Goal: Information Seeking & Learning: Learn about a topic

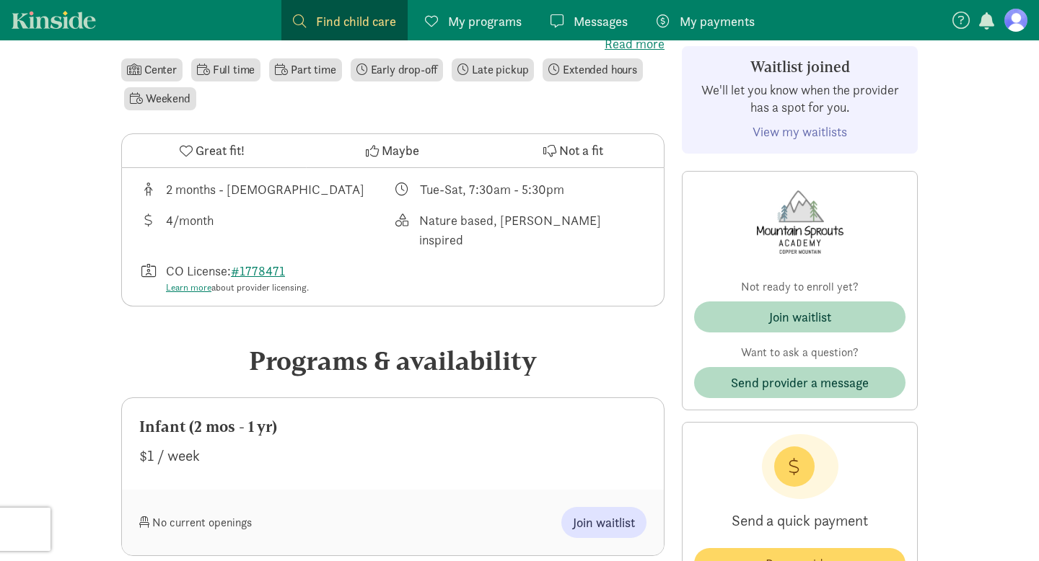
scroll to position [418, 0]
click at [617, 512] on span "Join waitlist" at bounding box center [604, 521] width 62 height 19
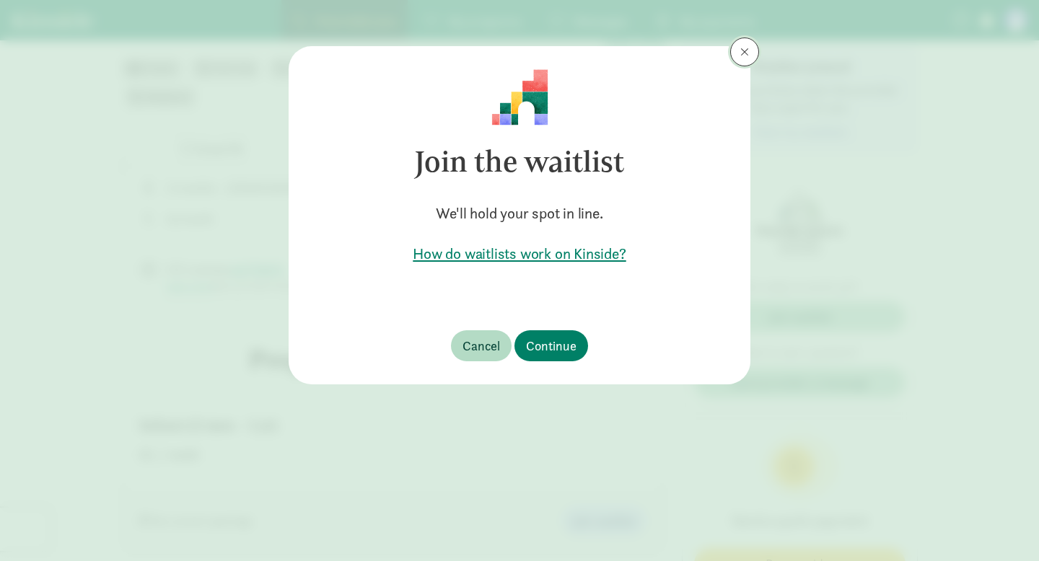
click at [745, 52] on span at bounding box center [744, 52] width 9 height 12
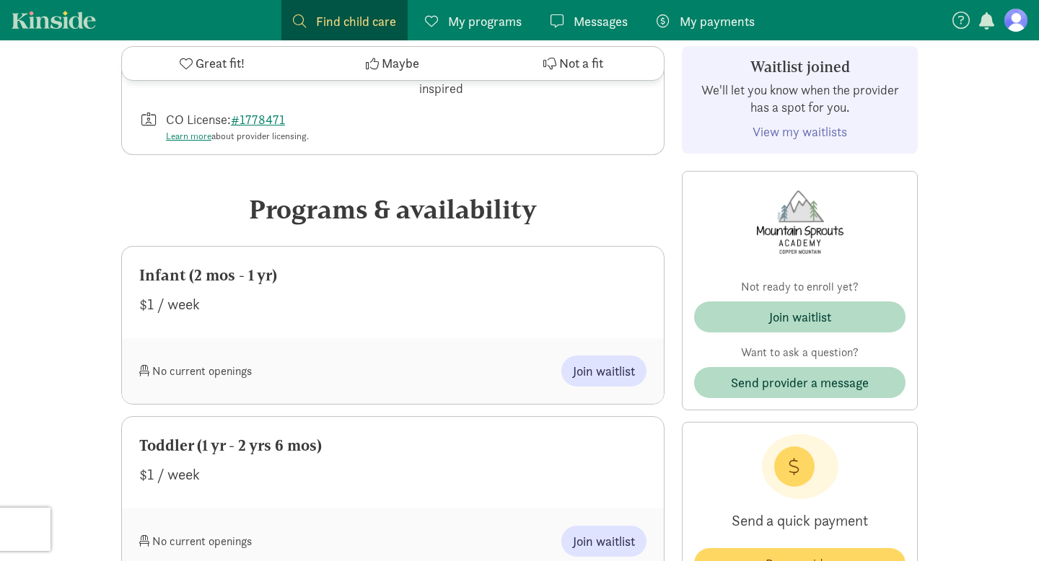
scroll to position [576, 0]
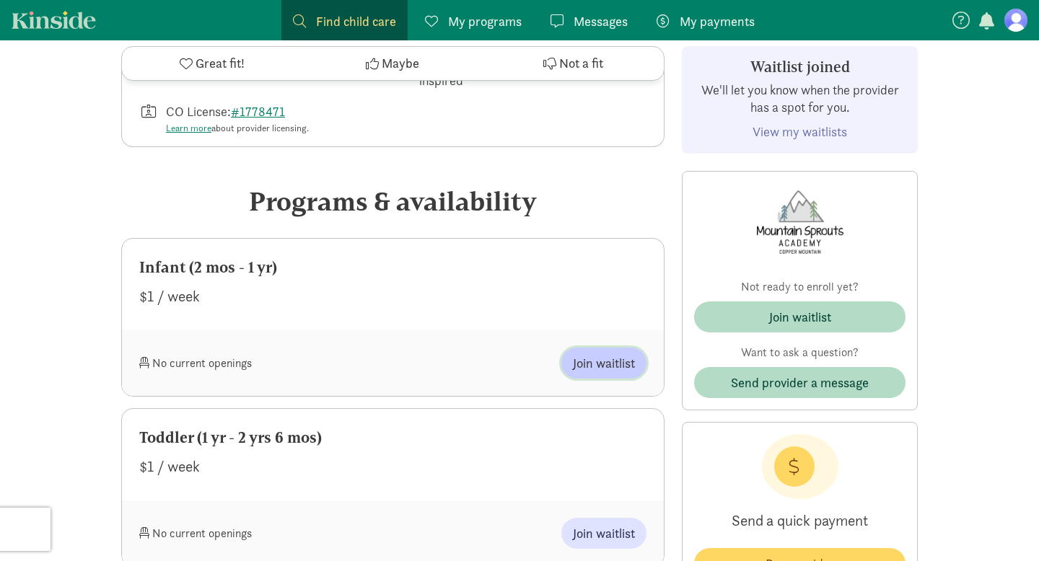
click at [596, 354] on button "Join waitlist" at bounding box center [603, 363] width 85 height 31
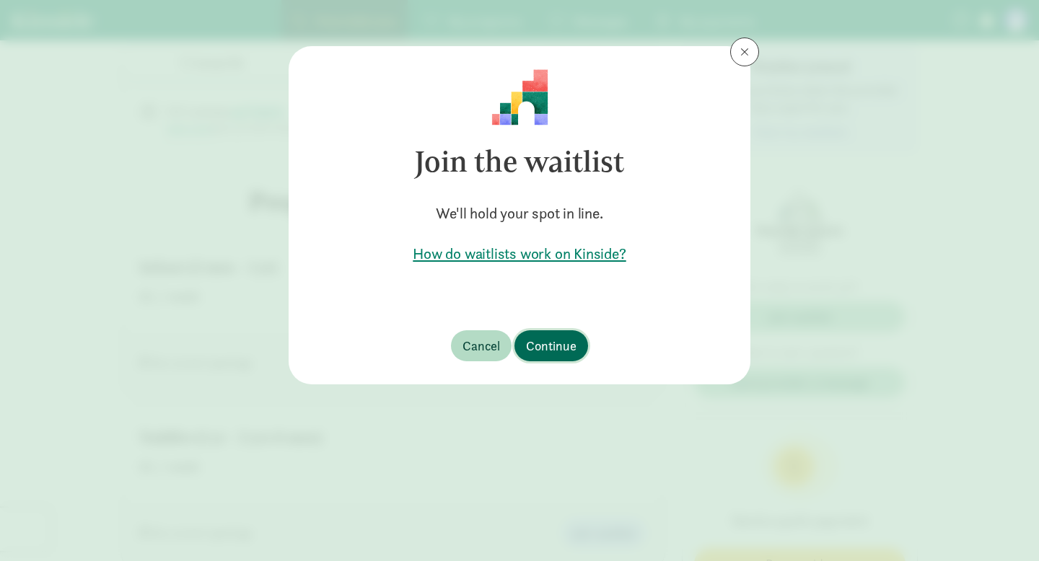
click at [576, 355] on button "Continue" at bounding box center [551, 345] width 74 height 31
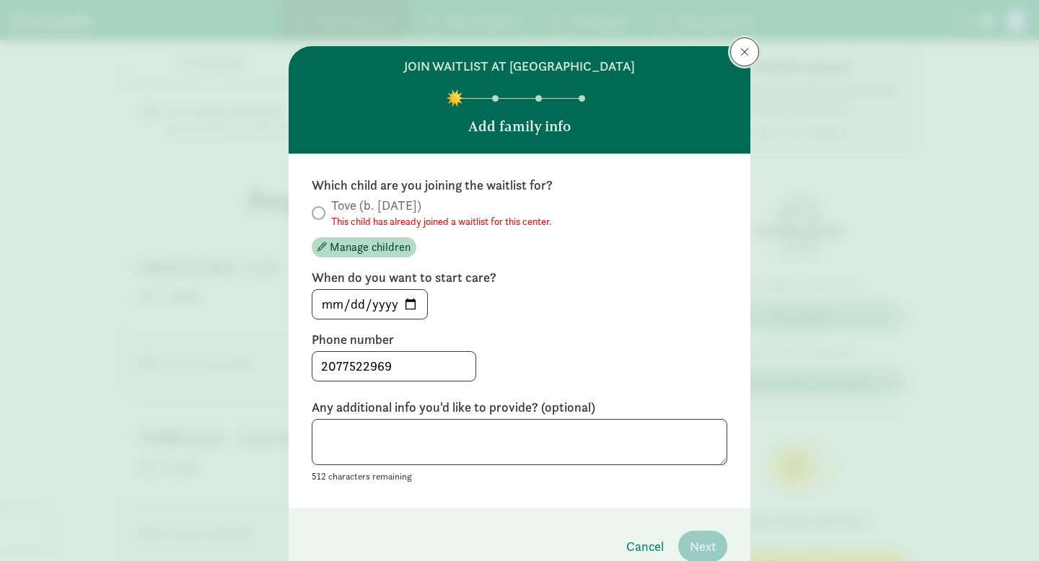
click at [751, 52] on button at bounding box center [744, 52] width 29 height 29
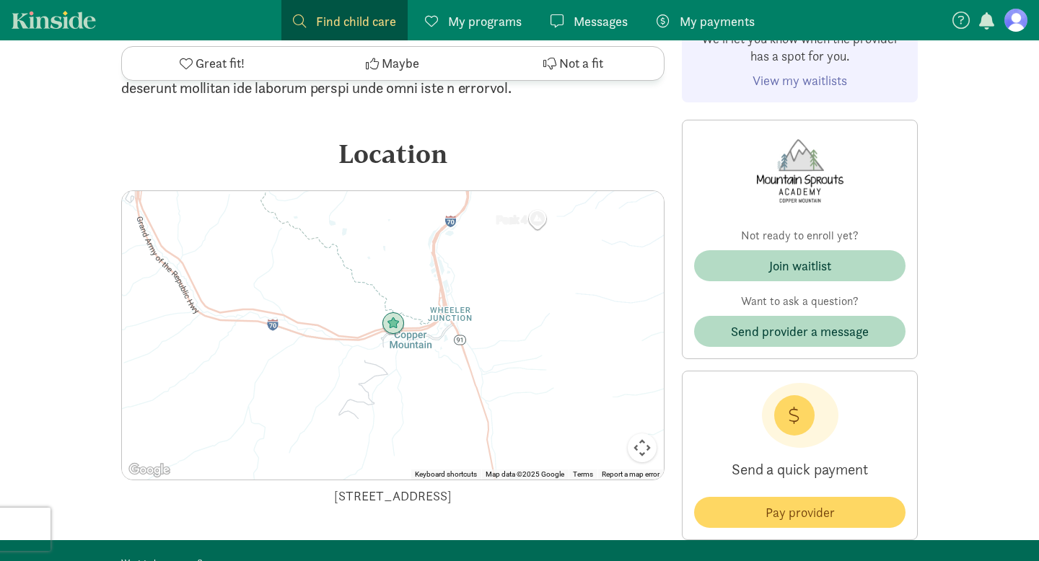
scroll to position [1847, 0]
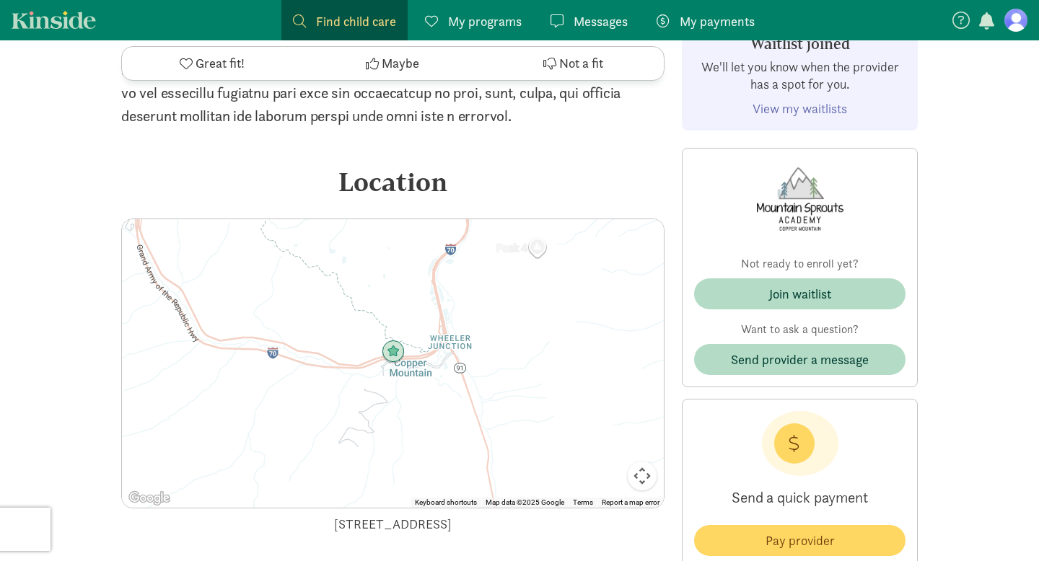
click at [524, 226] on div at bounding box center [393, 363] width 542 height 289
click at [338, 22] on span "Find child care" at bounding box center [356, 21] width 80 height 19
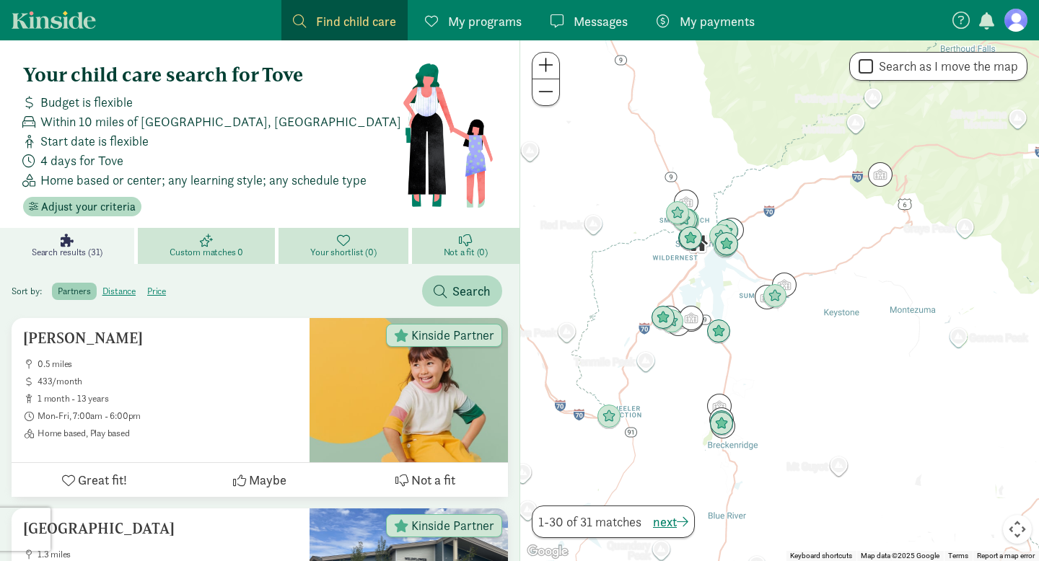
drag, startPoint x: 754, startPoint y: 205, endPoint x: 699, endPoint y: 204, distance: 54.8
click at [699, 204] on div at bounding box center [779, 300] width 519 height 521
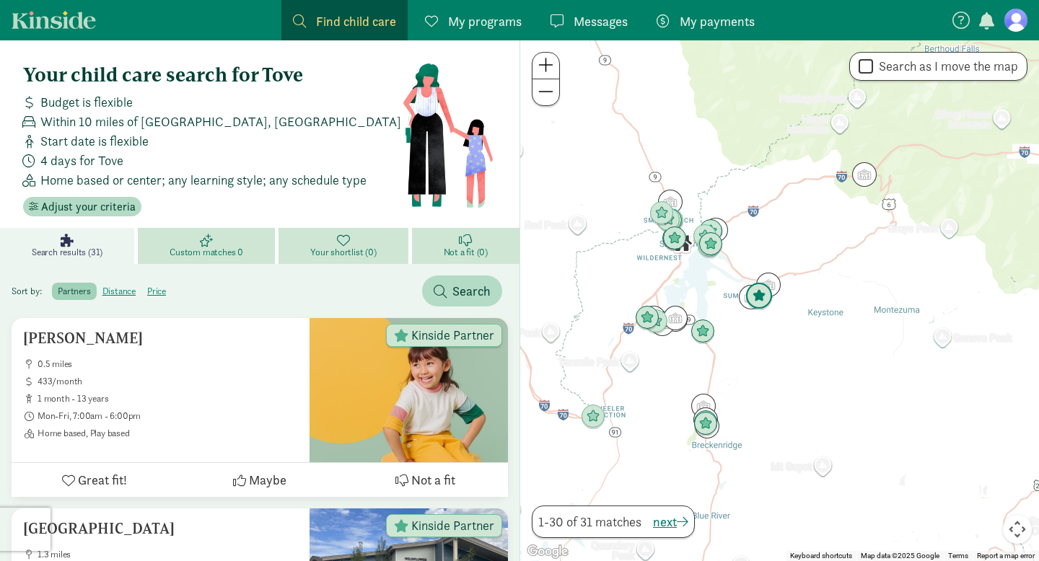
click at [765, 291] on img "Click to see details" at bounding box center [758, 296] width 27 height 27
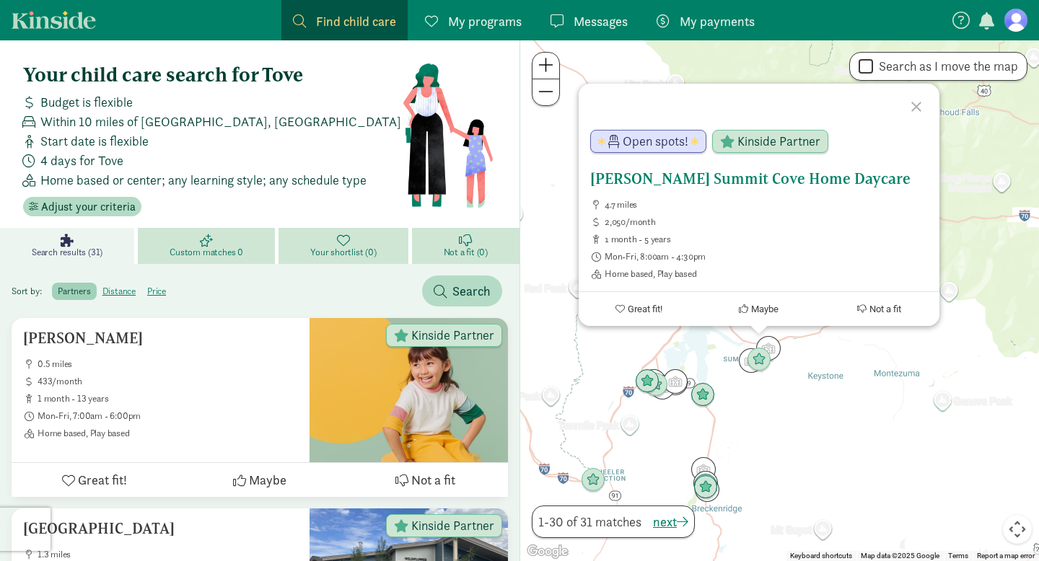
click at [854, 185] on h5 "Heidi Phillips Summit Cove Home Daycare" at bounding box center [759, 178] width 338 height 17
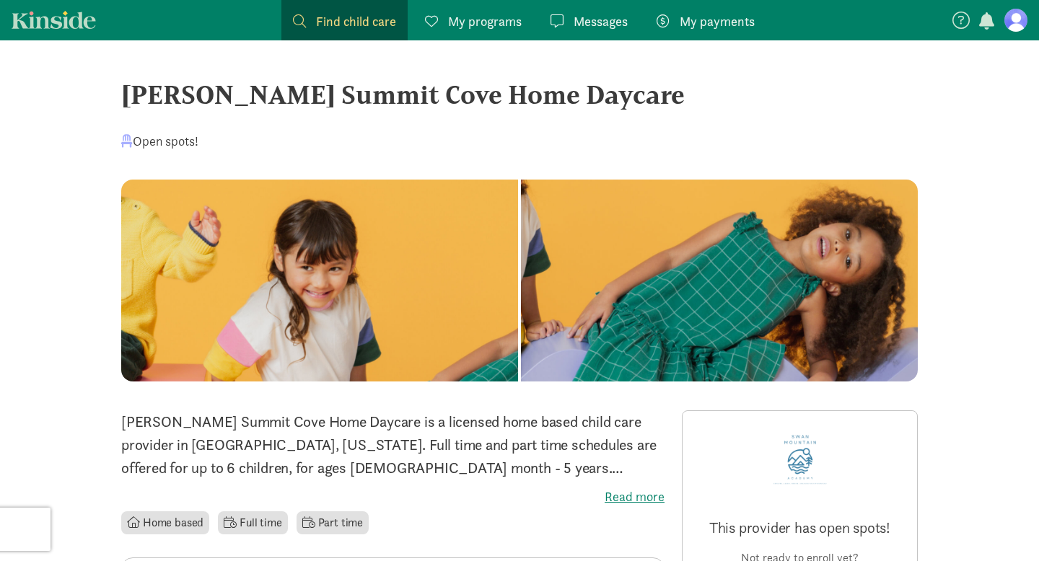
drag, startPoint x: 638, startPoint y: 96, endPoint x: 128, endPoint y: 98, distance: 510.1
click at [128, 98] on div "[PERSON_NAME] Summit Cove Home Daycare" at bounding box center [519, 94] width 797 height 39
copy div "[PERSON_NAME] Summit Cove Home Daycare"
click at [369, 30] on span "Find child care" at bounding box center [356, 21] width 80 height 19
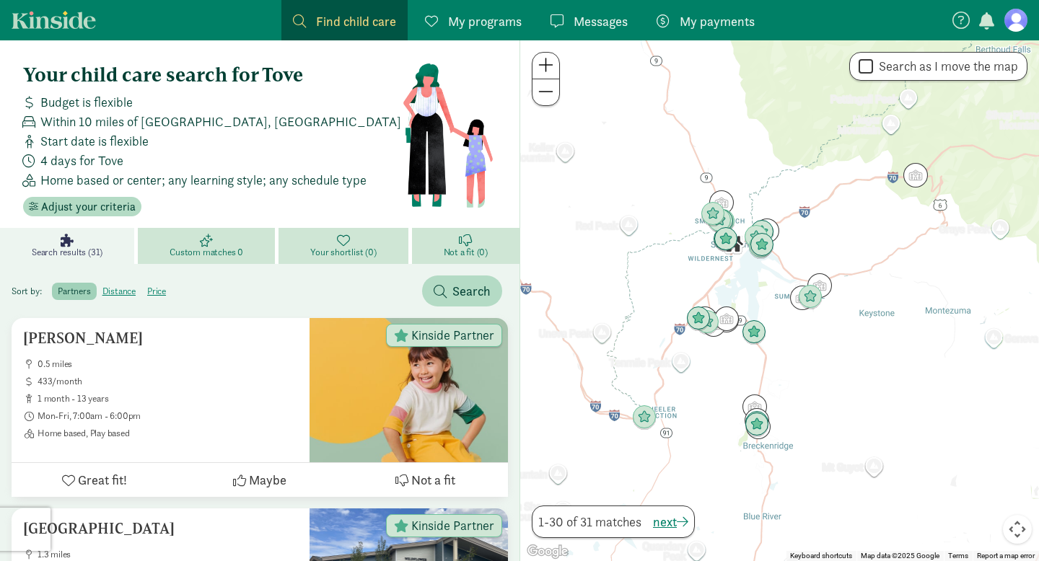
click at [545, 64] on span at bounding box center [545, 64] width 15 height 17
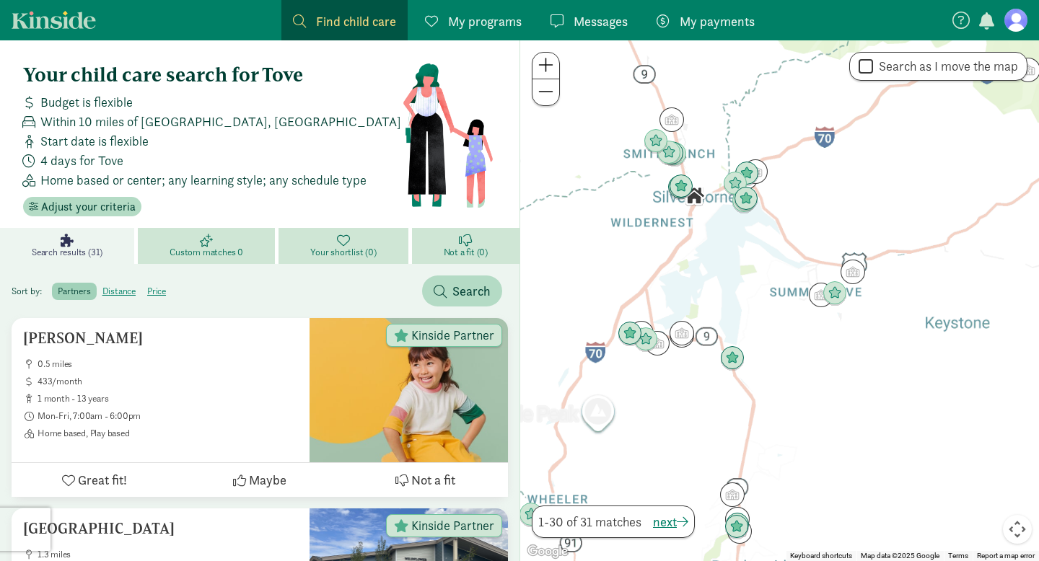
click at [545, 64] on span at bounding box center [545, 64] width 15 height 17
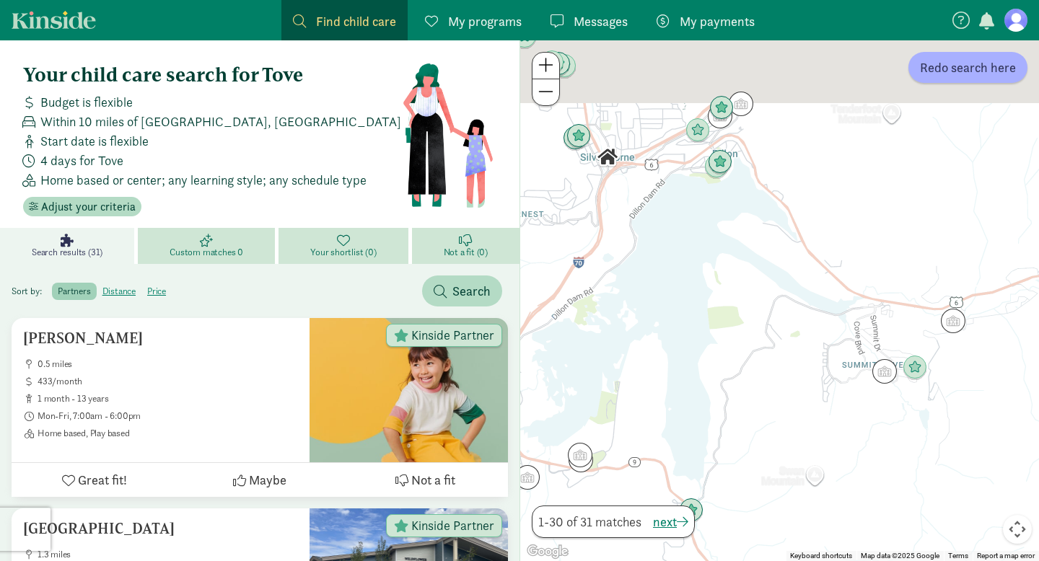
drag, startPoint x: 656, startPoint y: 159, endPoint x: 707, endPoint y: 373, distance: 220.3
click at [706, 369] on div at bounding box center [779, 300] width 519 height 521
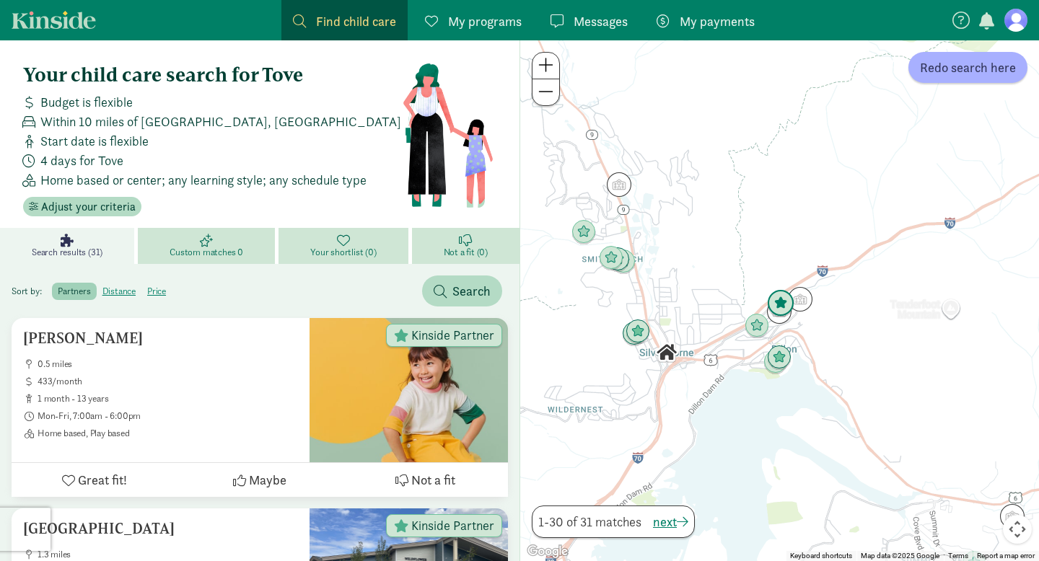
click at [789, 294] on img "Click to see details" at bounding box center [780, 303] width 27 height 27
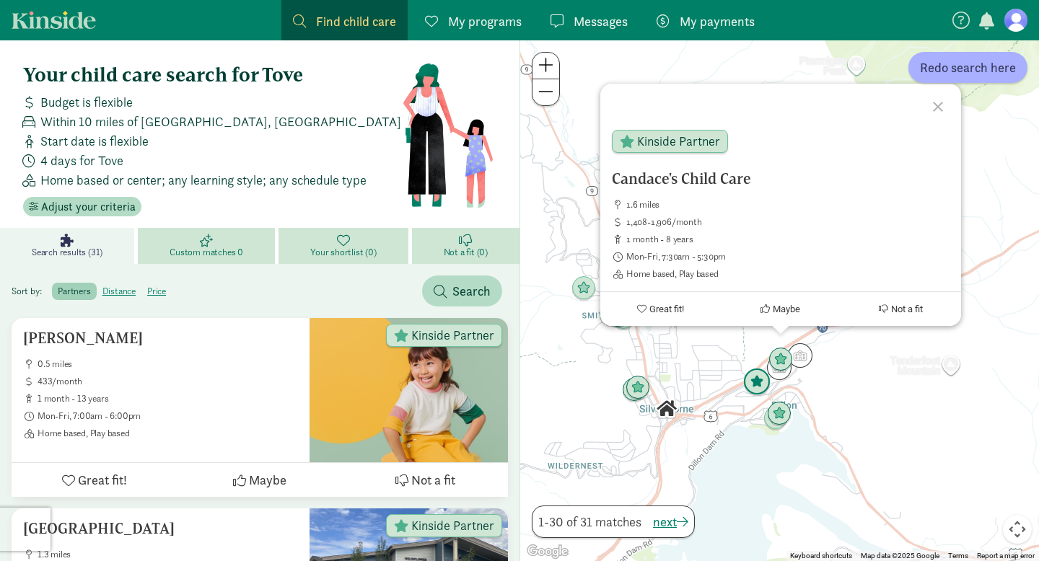
click at [753, 383] on img "Click to see details" at bounding box center [756, 382] width 27 height 27
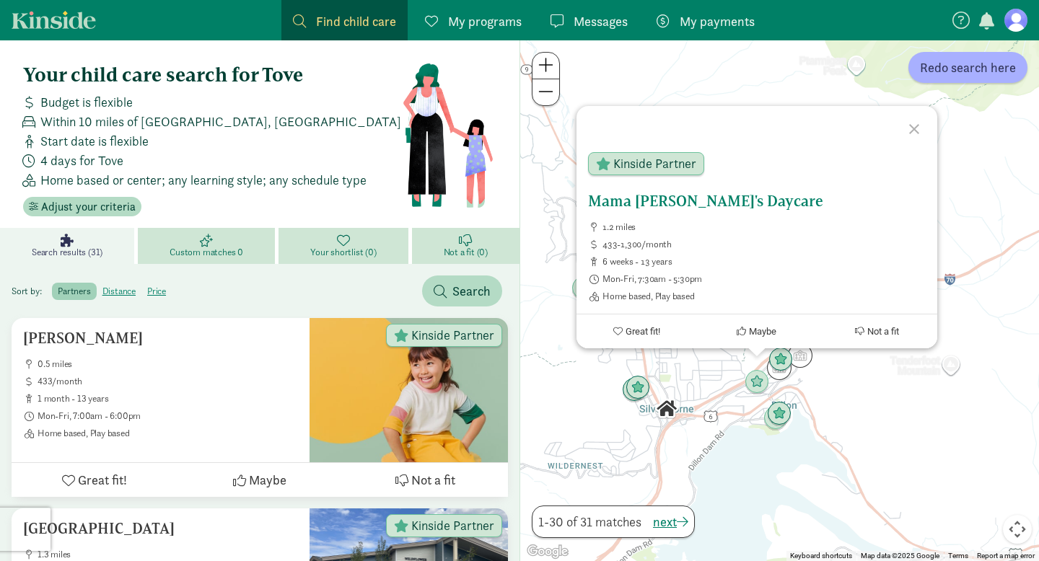
click at [708, 213] on div "Mama Sue's Daycare 1.2 miles 433-1,300/month 6 weeks - 13 years Mon-Fri, 7:30am…" at bounding box center [757, 248] width 338 height 110
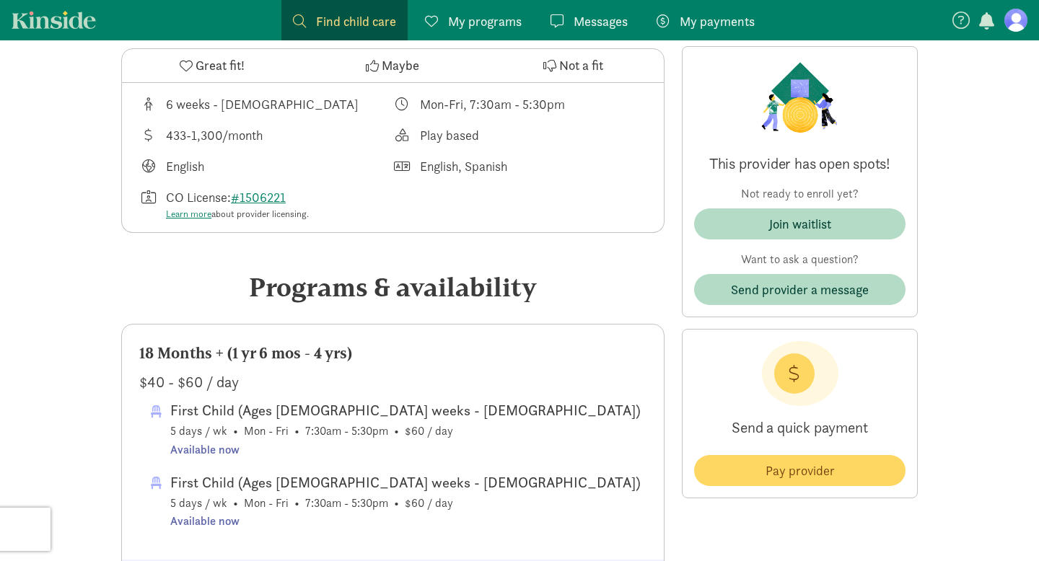
scroll to position [261, 0]
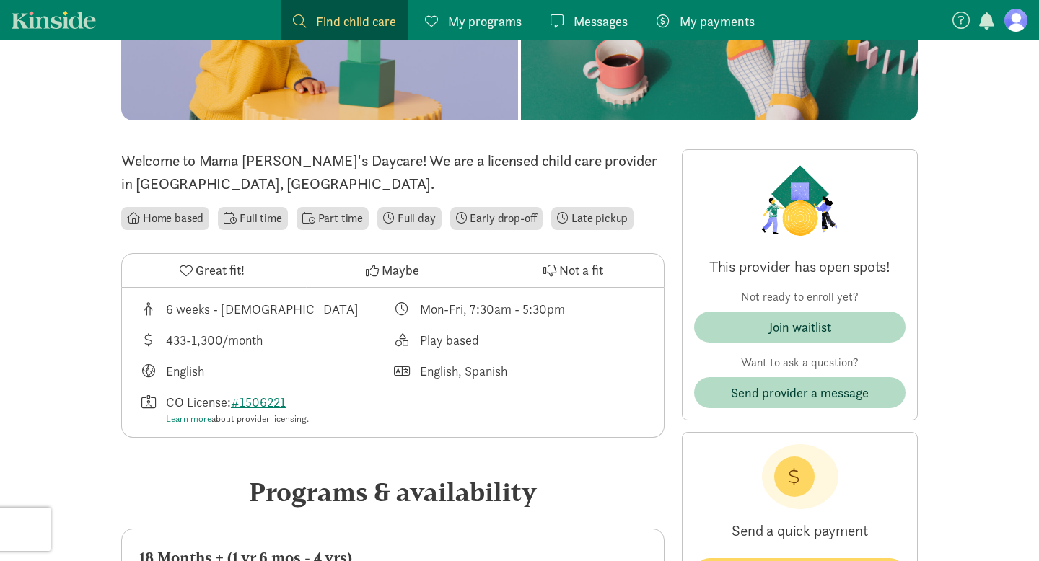
click at [338, 30] on span "Find child care" at bounding box center [356, 21] width 80 height 19
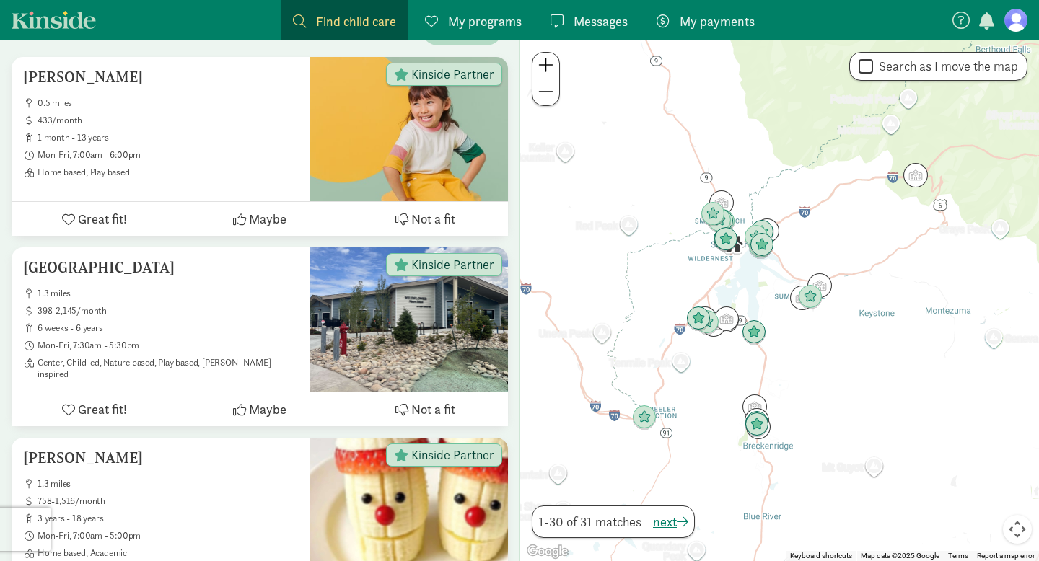
click at [551, 61] on span at bounding box center [545, 64] width 15 height 17
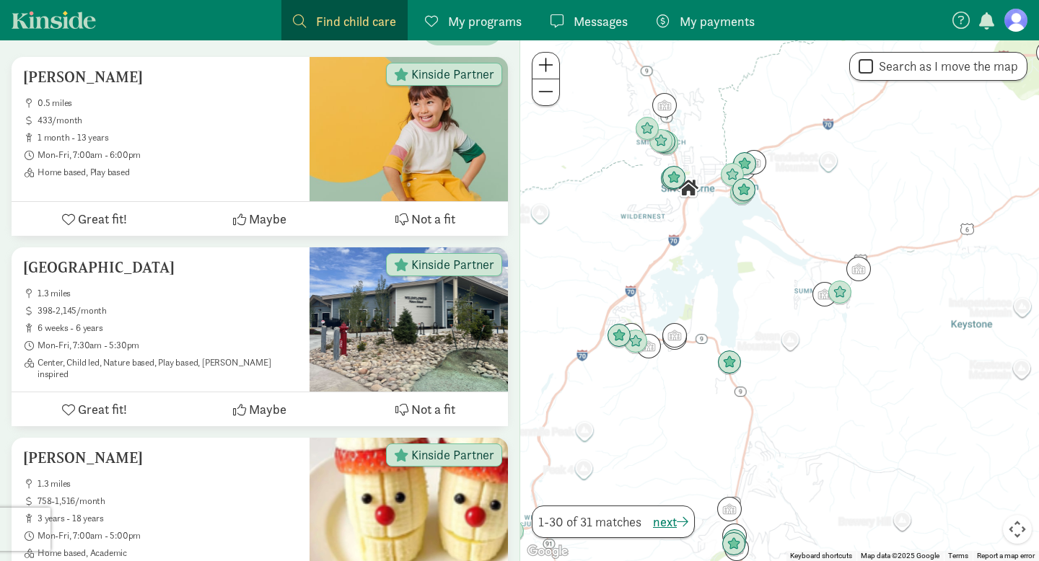
click at [551, 61] on span at bounding box center [545, 64] width 15 height 17
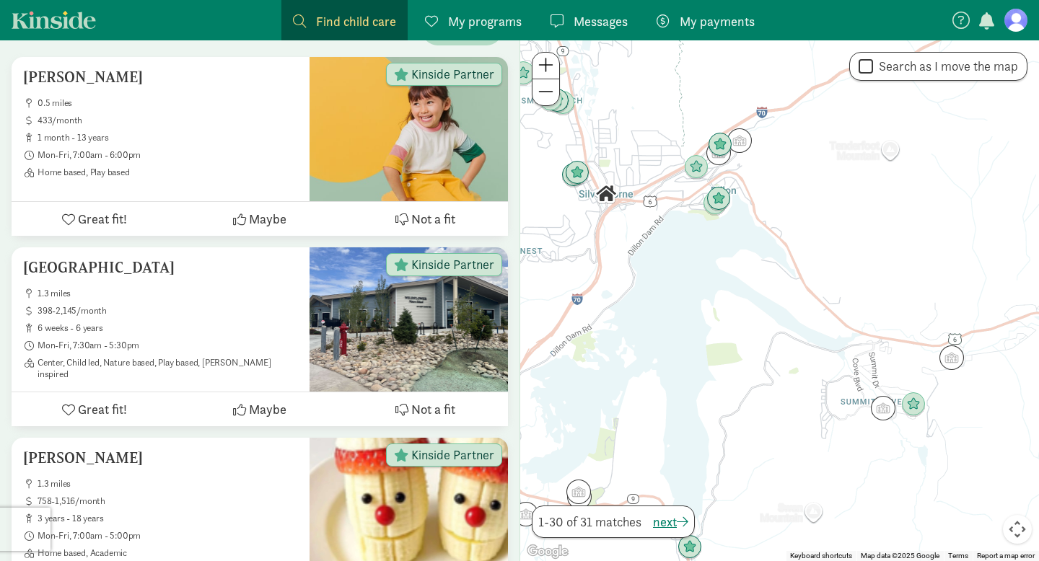
drag, startPoint x: 650, startPoint y: 114, endPoint x: 665, endPoint y: 241, distance: 127.9
click at [665, 241] on div at bounding box center [779, 300] width 519 height 521
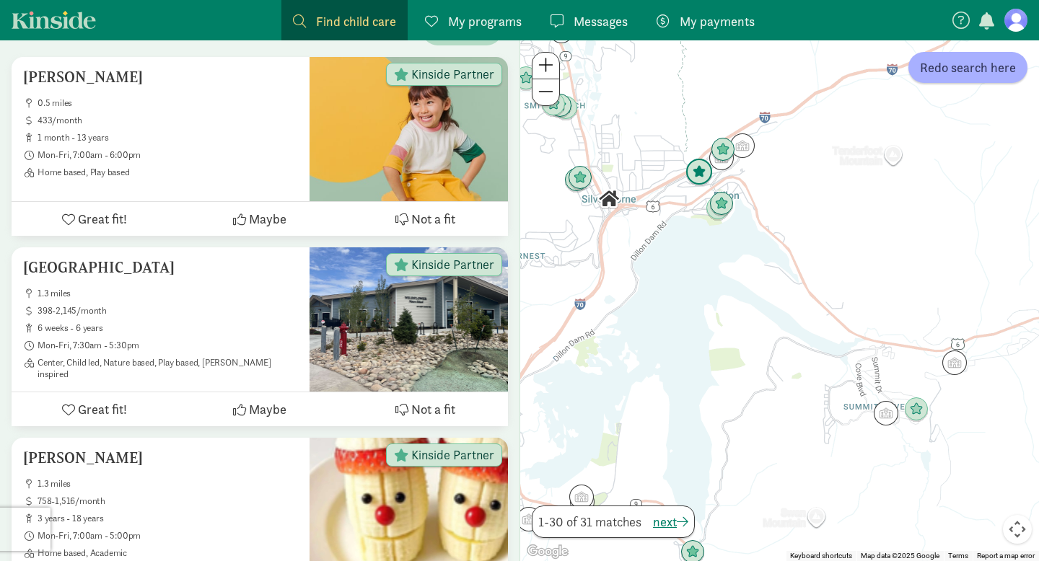
click at [697, 176] on img "Click to see details" at bounding box center [698, 172] width 27 height 27
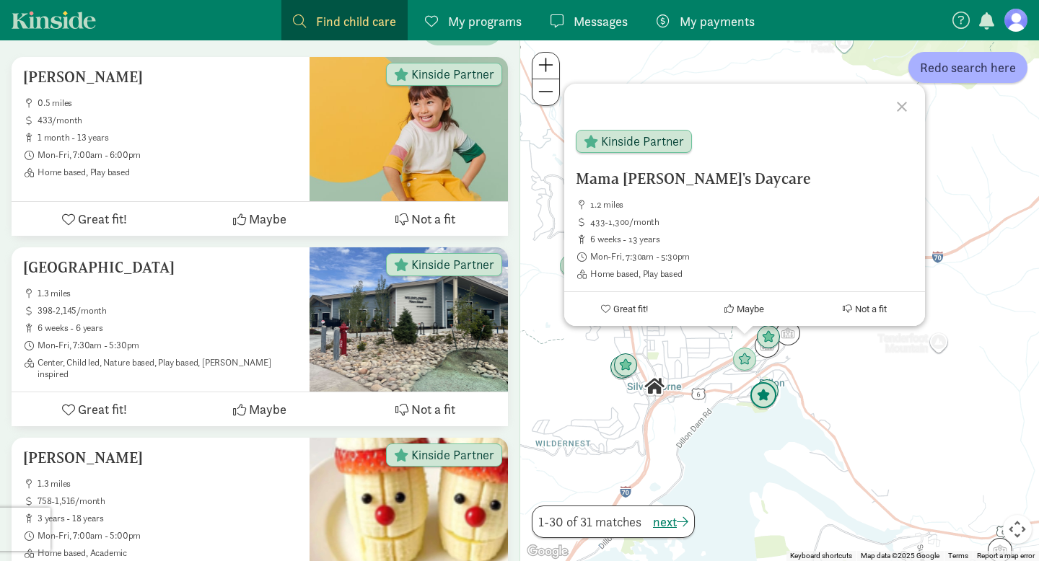
click at [769, 397] on img "Click to see details" at bounding box center [763, 395] width 27 height 27
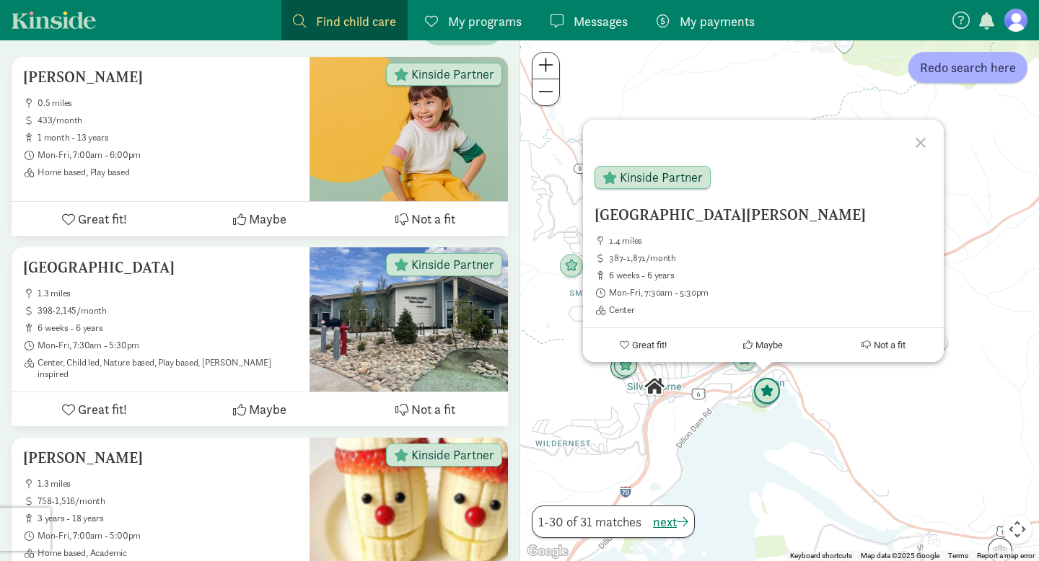
click at [772, 390] on img "Click to see details" at bounding box center [766, 391] width 27 height 27
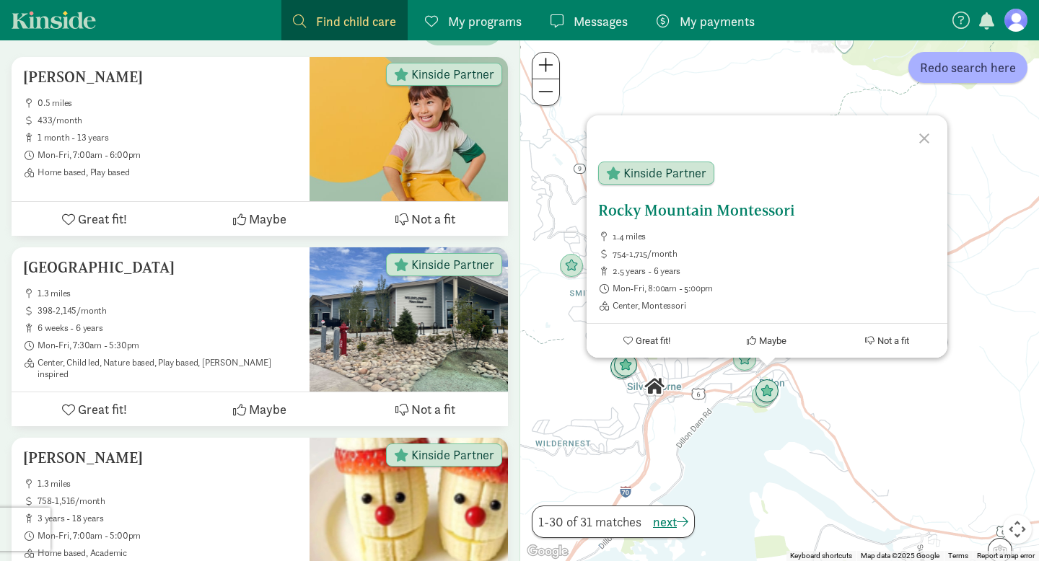
click at [728, 273] on span "2.5 years - 6 years" at bounding box center [774, 272] width 323 height 12
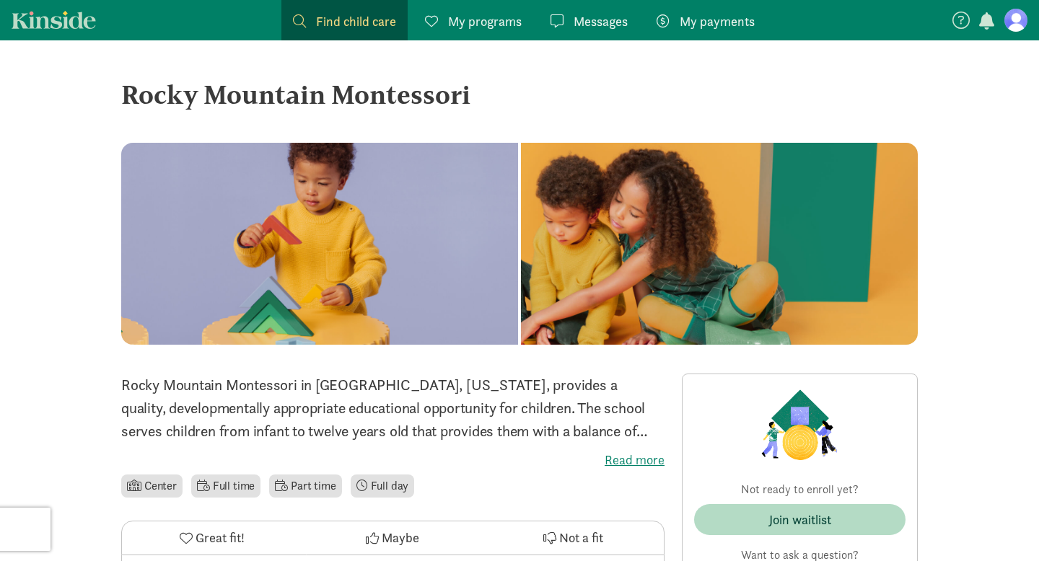
click at [333, 21] on span "Find child care" at bounding box center [356, 21] width 80 height 19
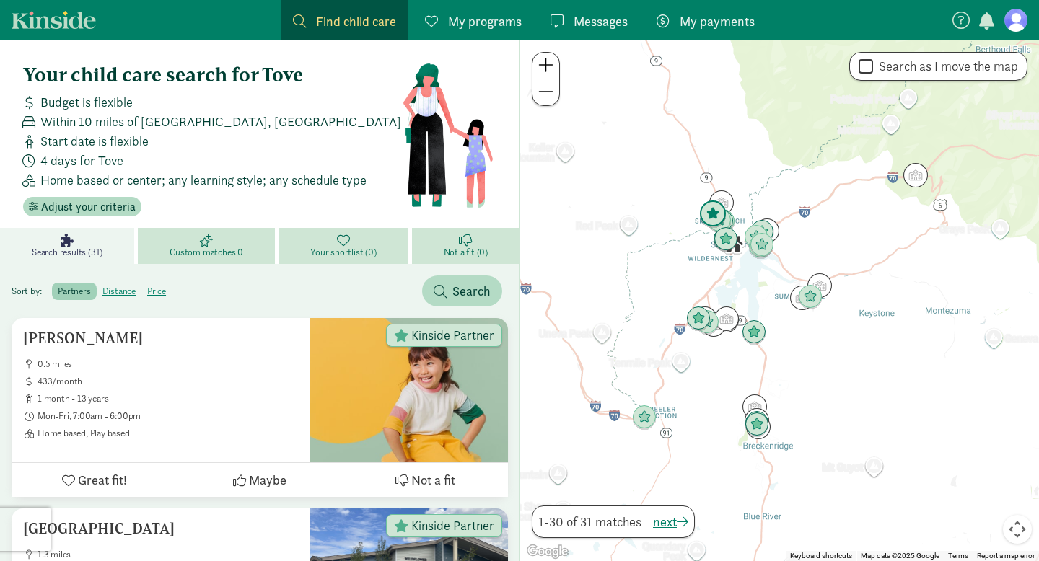
click at [713, 215] on img "Click to see details" at bounding box center [712, 214] width 27 height 27
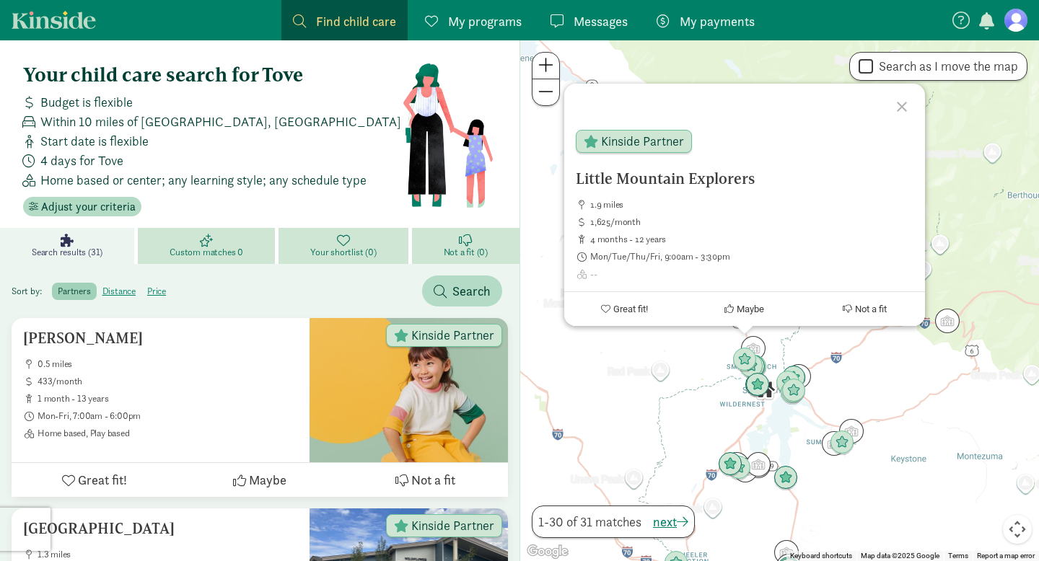
click at [659, 398] on div "Little Mountain Explorers 1.9 miles 1,625/month 4 months - 12 years Mon/Tue/Thu…" at bounding box center [779, 300] width 519 height 521
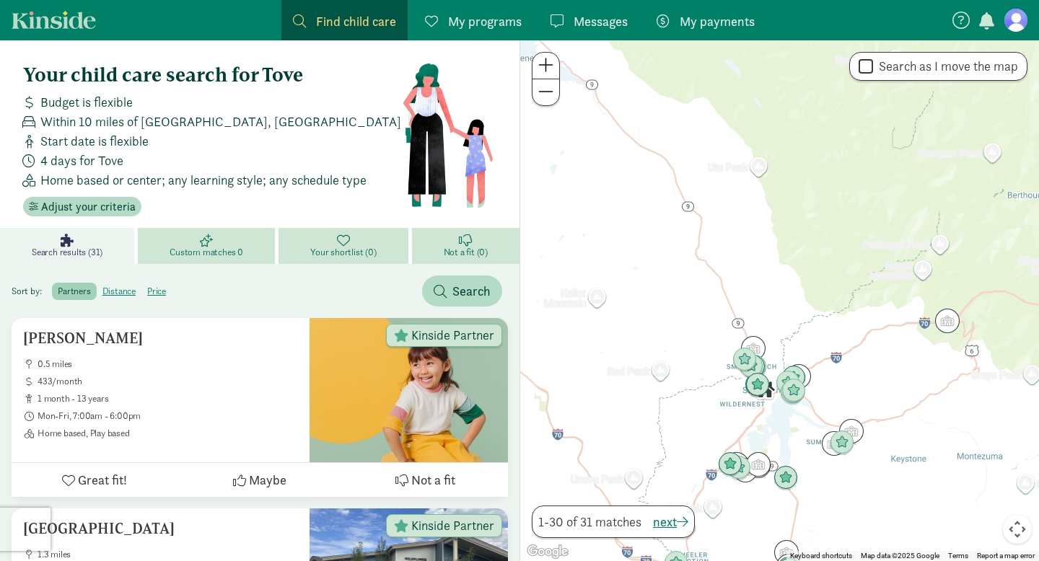
click at [551, 71] on span at bounding box center [545, 64] width 15 height 17
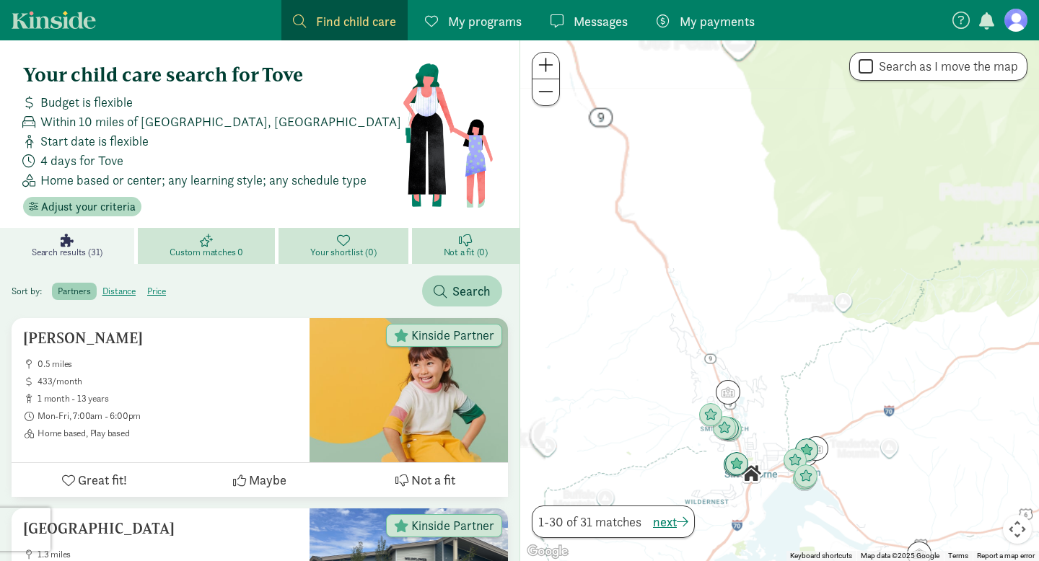
click at [551, 71] on span at bounding box center [545, 64] width 15 height 17
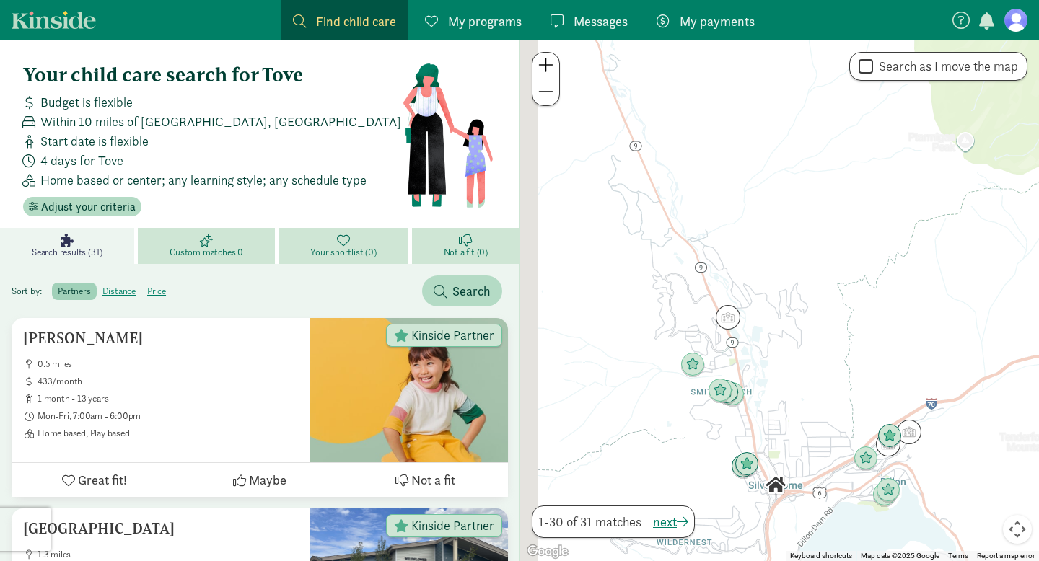
drag, startPoint x: 615, startPoint y: 287, endPoint x: 671, endPoint y: 110, distance: 185.5
click at [671, 110] on div at bounding box center [779, 300] width 519 height 521
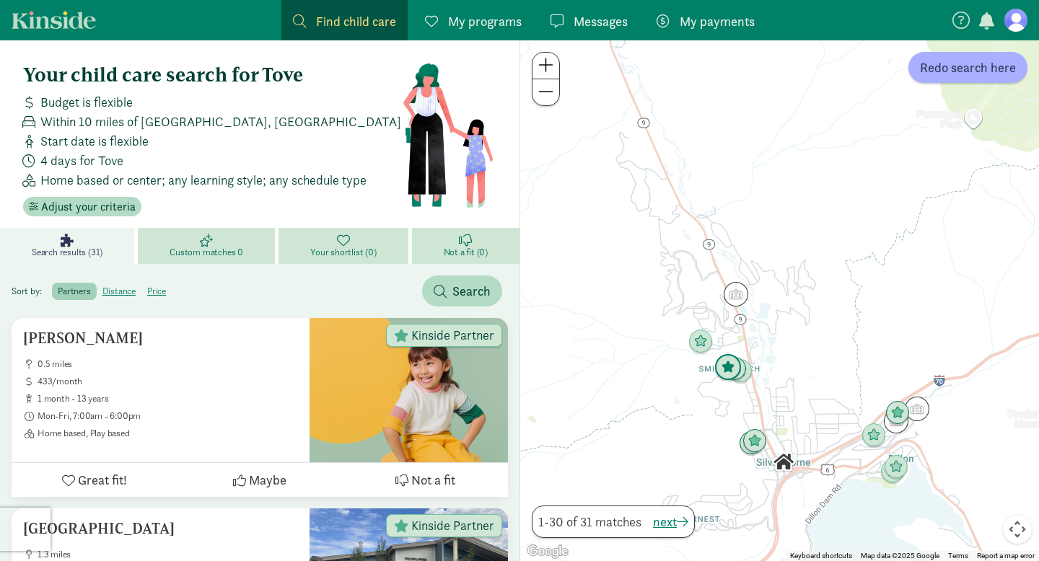
click at [725, 368] on img "Click to see details" at bounding box center [727, 367] width 27 height 27
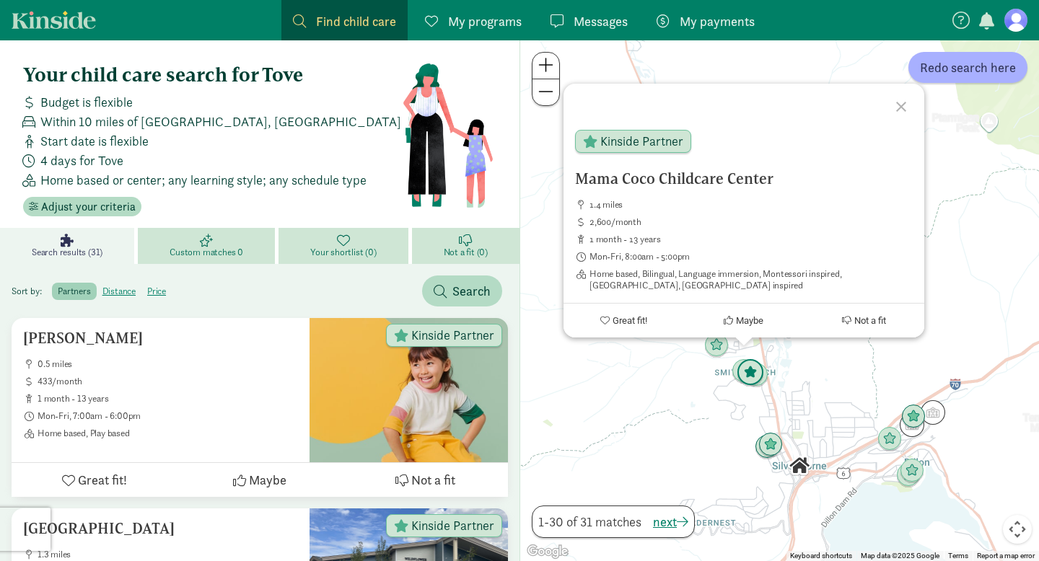
click at [757, 376] on img "Click to see details" at bounding box center [750, 372] width 27 height 27
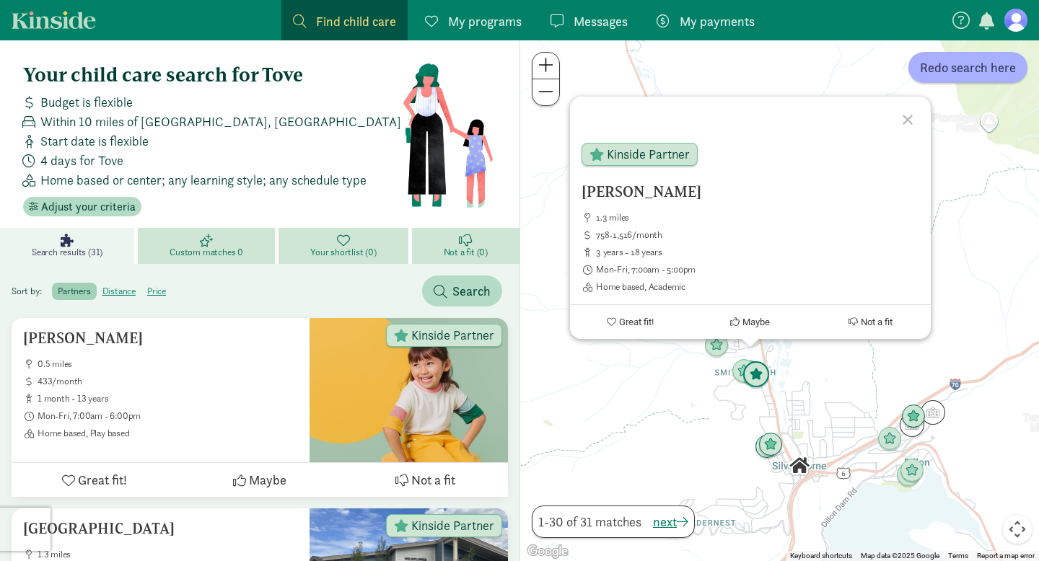
click at [766, 380] on img "Click to see details" at bounding box center [755, 374] width 27 height 27
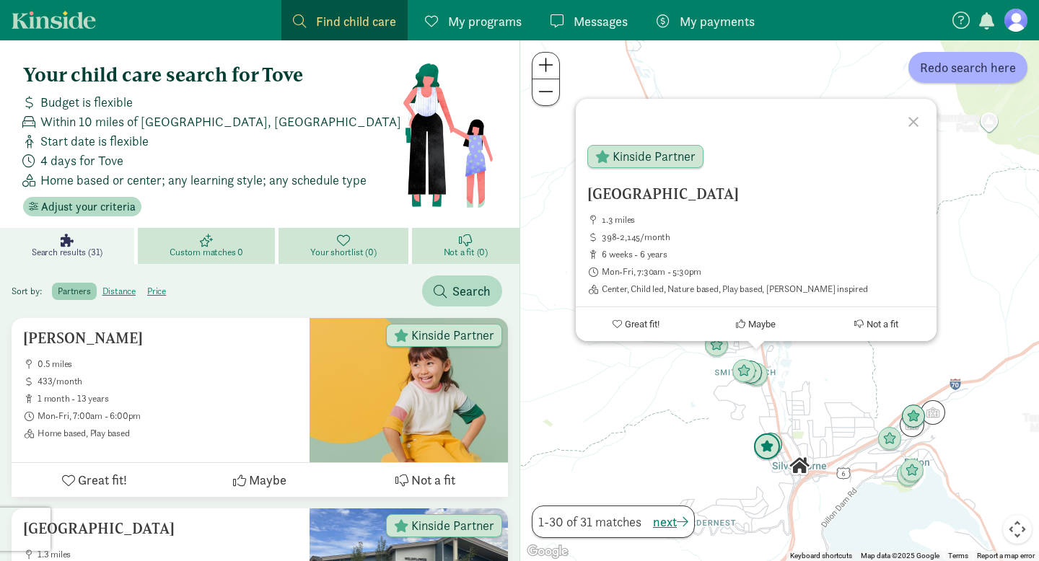
click at [774, 450] on img "Click to see details" at bounding box center [766, 447] width 27 height 27
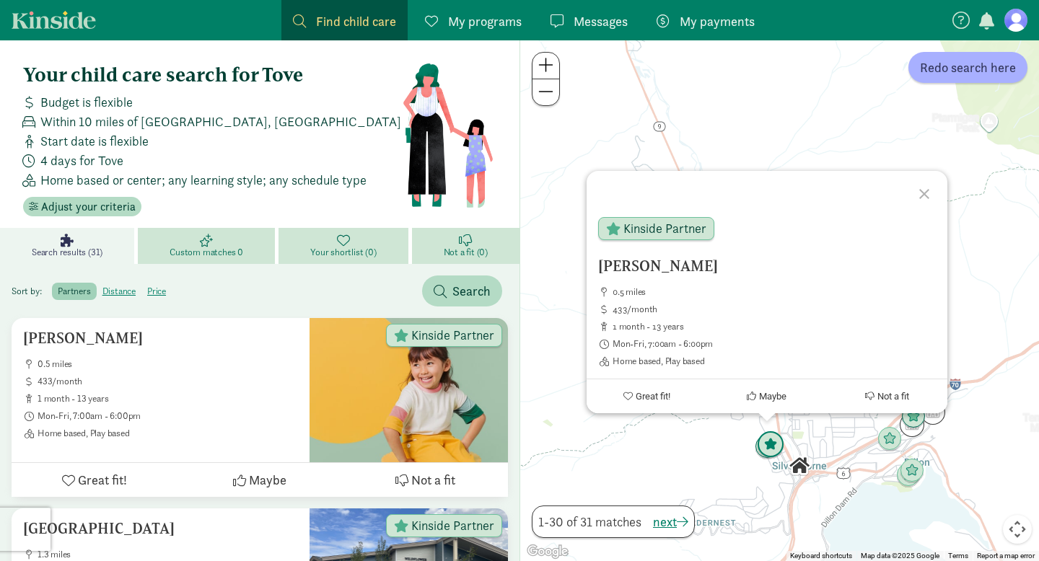
click at [781, 442] on img "Click to see details" at bounding box center [770, 444] width 27 height 27
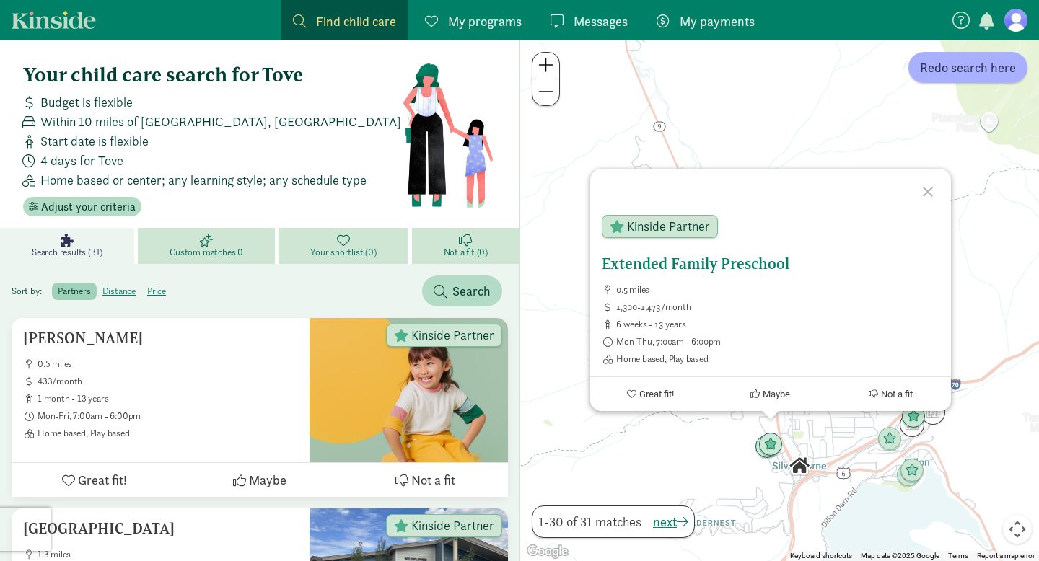
click at [782, 310] on span "1,300-1,473/month" at bounding box center [777, 308] width 323 height 12
